Goal: Information Seeking & Learning: Learn about a topic

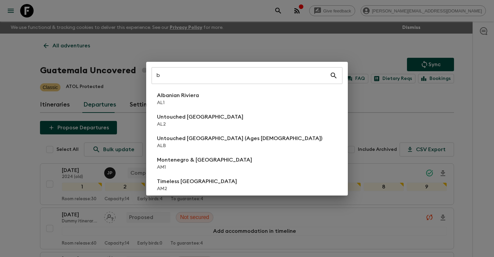
scroll to position [1306, 0]
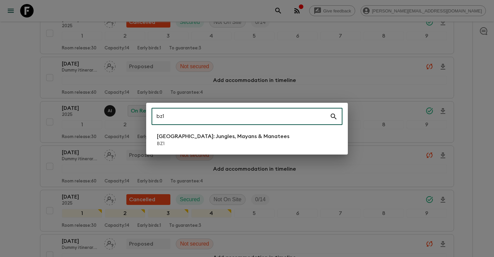
type input "bz1"
click at [181, 140] on p "[GEOGRAPHIC_DATA]: Jungles, Mayans & Manatees" at bounding box center [223, 137] width 133 height 8
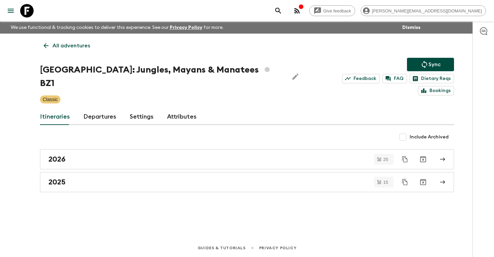
click at [95, 109] on link "Departures" at bounding box center [99, 117] width 33 height 16
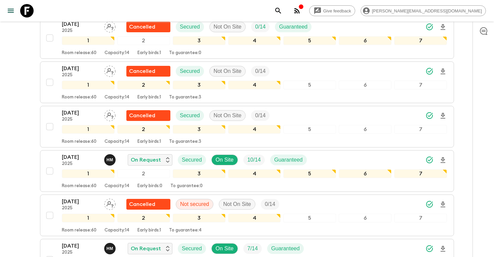
scroll to position [159, 0]
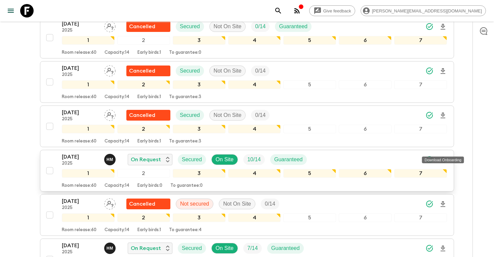
click at [444, 157] on icon "Download Onboarding" at bounding box center [443, 160] width 5 height 6
click at [51, 153] on div "[DATE] 2025 H M On Request Secured On Site 10 / 14 Guaranteed 1 2 3 4 5 6 7 Roo…" at bounding box center [245, 171] width 404 height 36
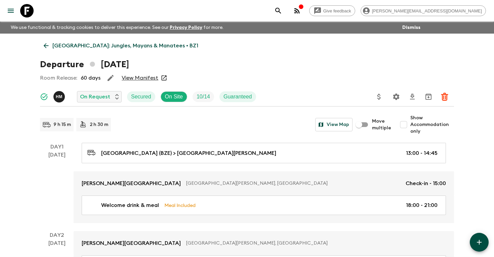
click at [283, 11] on icon "search adventures" at bounding box center [278, 11] width 8 height 8
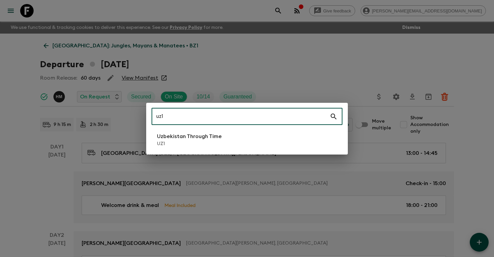
type input "uz1"
click at [184, 142] on p "UZ1" at bounding box center [189, 144] width 65 height 7
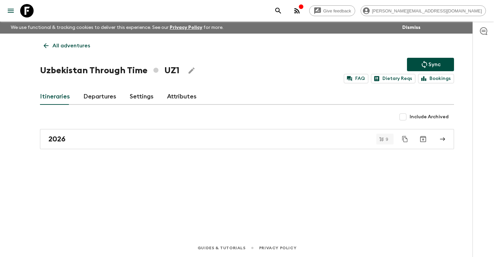
click at [100, 97] on link "Departures" at bounding box center [99, 97] width 33 height 16
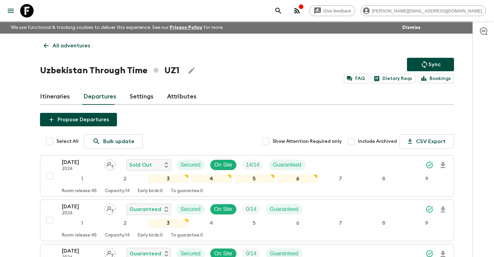
click at [80, 45] on p "All adventures" at bounding box center [71, 46] width 38 height 8
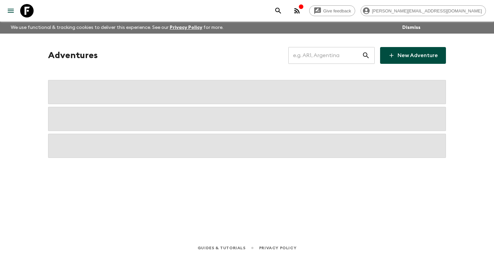
click at [335, 55] on input "text" at bounding box center [326, 55] width 74 height 19
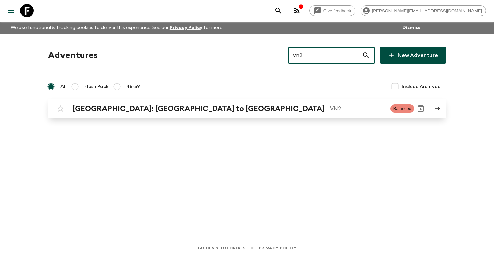
type input "vn2"
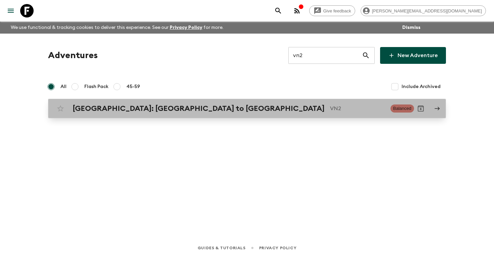
click at [330, 108] on p "VN2" at bounding box center [357, 109] width 55 height 8
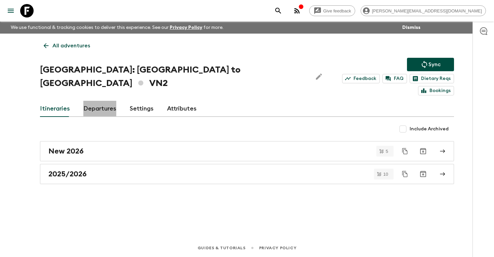
click at [100, 101] on link "Departures" at bounding box center [99, 109] width 33 height 16
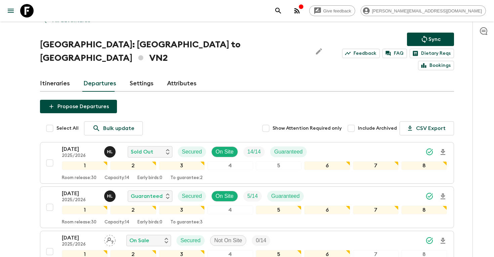
scroll to position [27, 0]
